Goal: Information Seeking & Learning: Learn about a topic

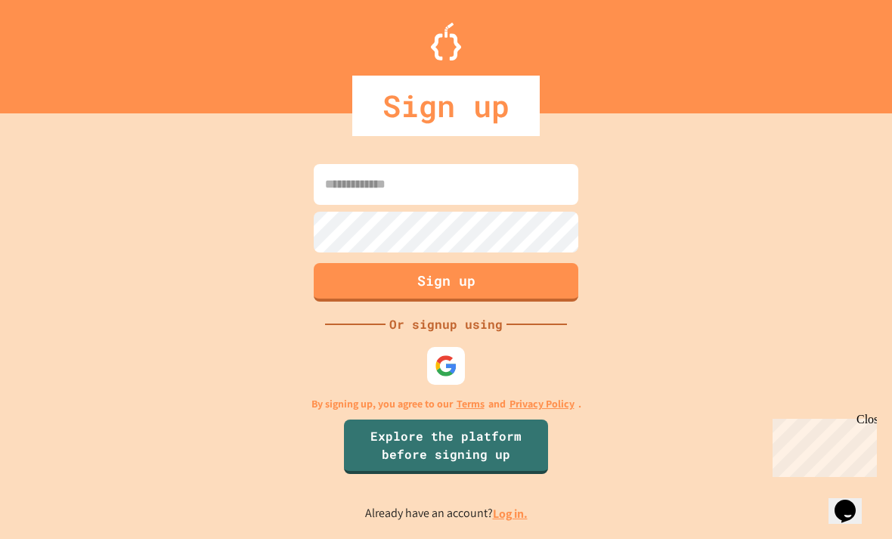
click at [450, 371] on div at bounding box center [446, 366] width 38 height 38
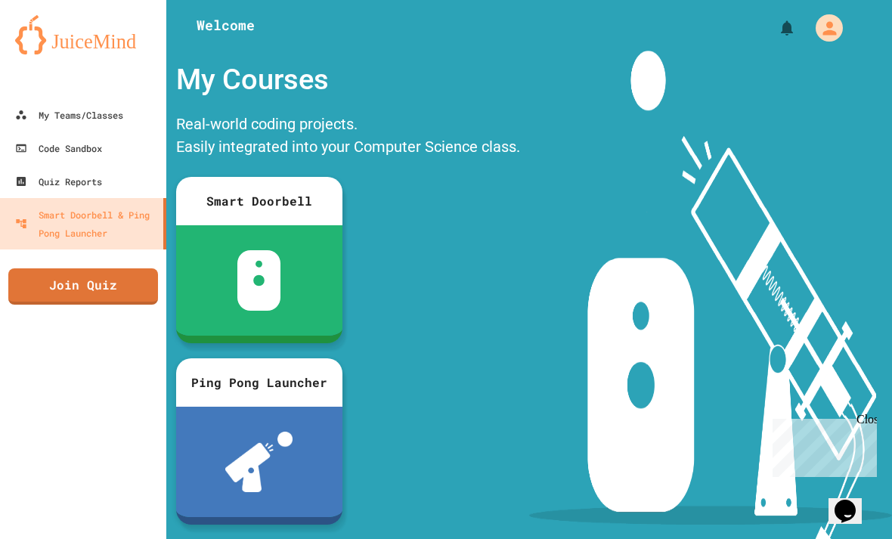
click at [840, 29] on div "My Account" at bounding box center [829, 27] width 27 height 27
click at [710, 538] on div at bounding box center [446, 539] width 892 height 0
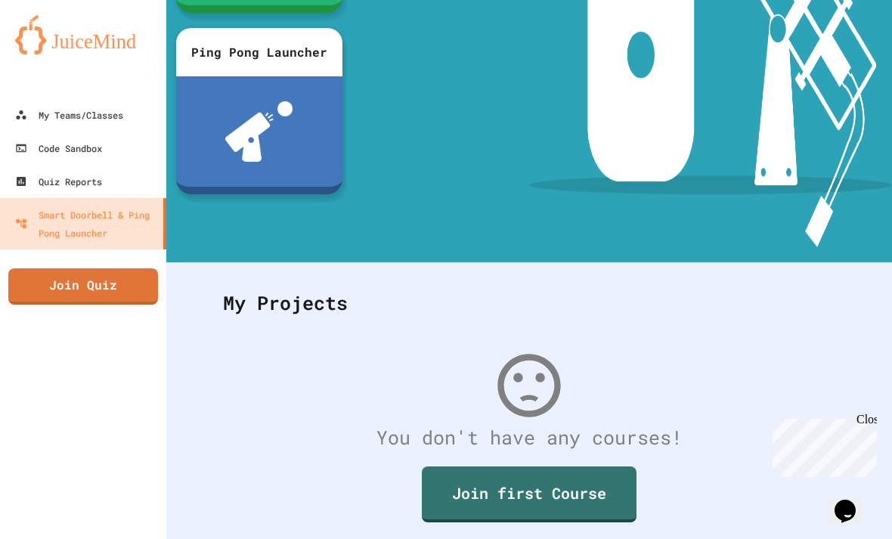
scroll to position [329, 0]
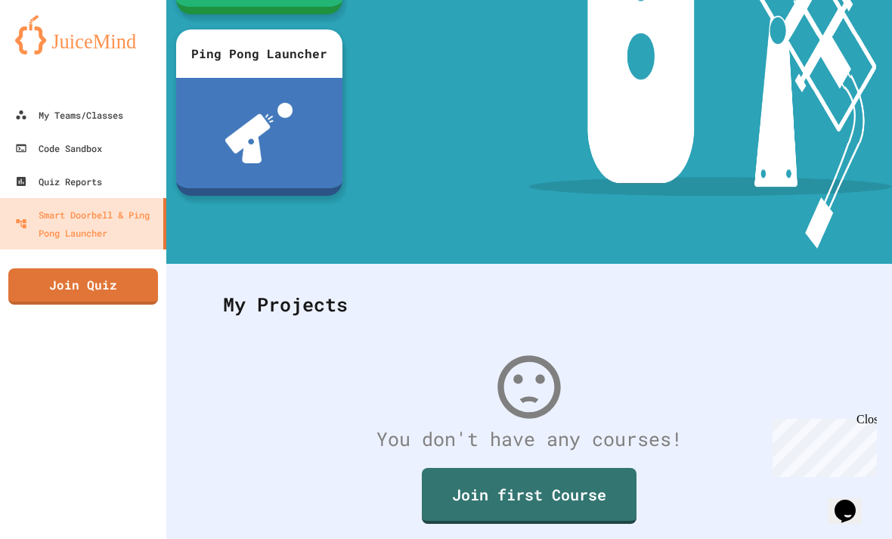
click at [55, 283] on link "Join Quiz" at bounding box center [83, 286] width 150 height 36
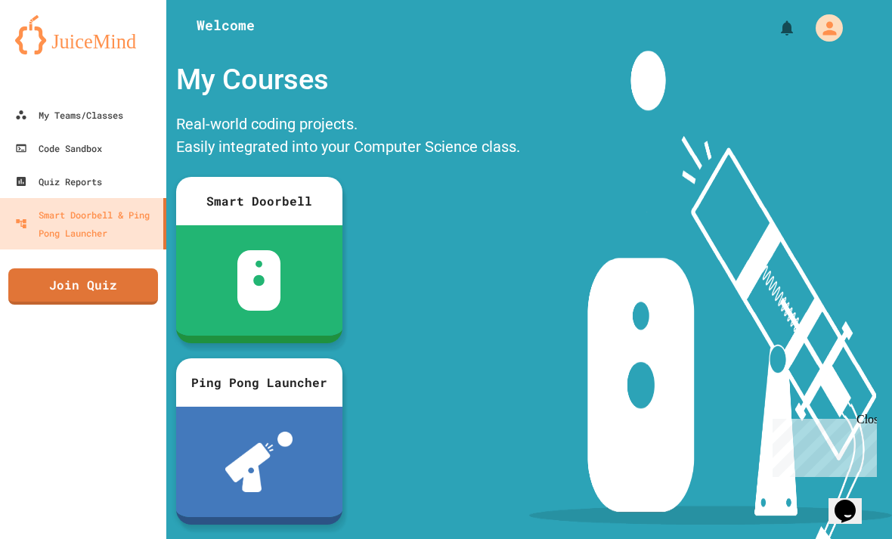
click at [70, 117] on div "My Teams/Classes" at bounding box center [69, 115] width 108 height 18
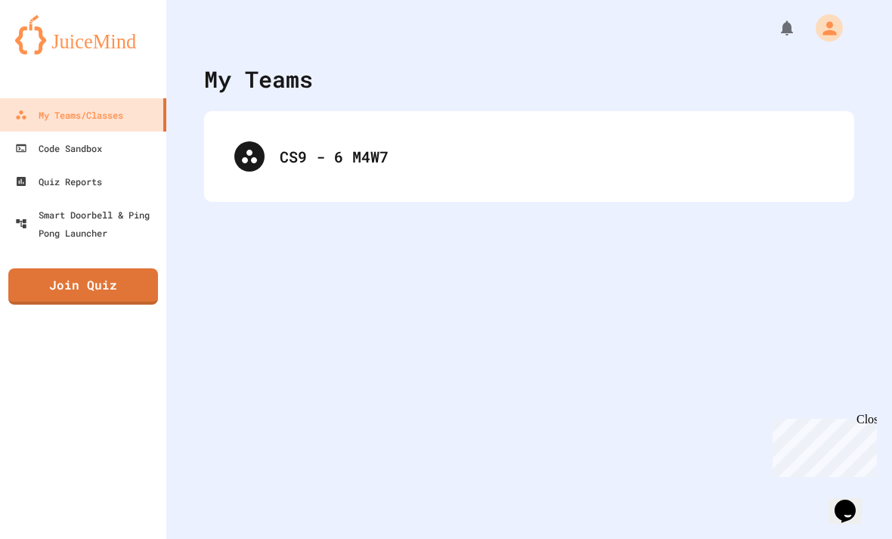
click at [719, 172] on div "CS9 - 6 M4W7" at bounding box center [529, 156] width 620 height 60
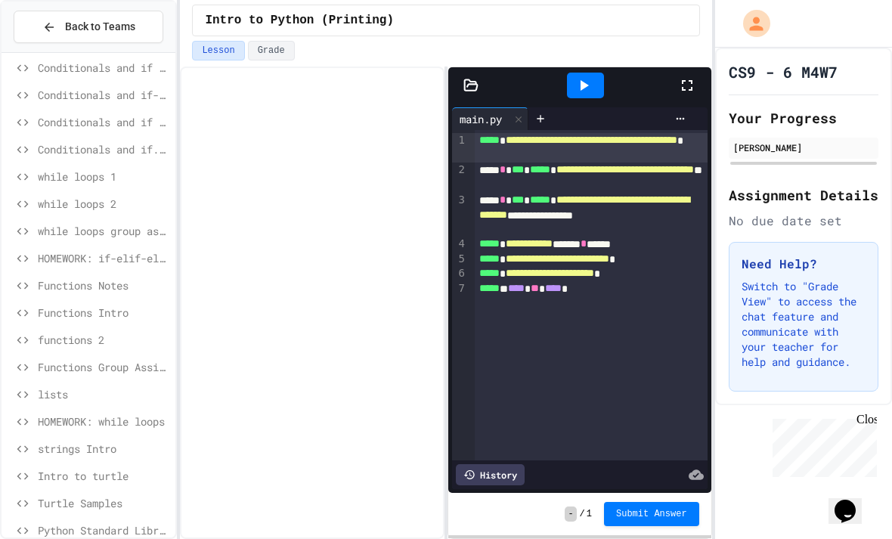
scroll to position [90, 0]
click at [73, 241] on div "while loops group assignment" at bounding box center [89, 231] width 174 height 22
